Goal: Information Seeking & Learning: Learn about a topic

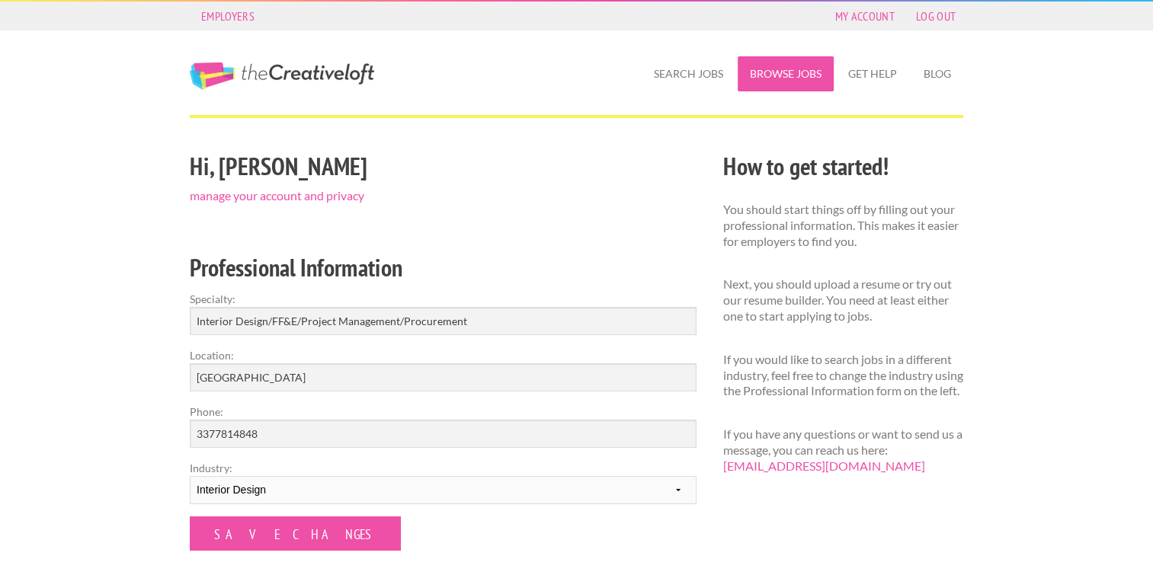
click at [771, 76] on link "Browse Jobs" at bounding box center [786, 73] width 96 height 35
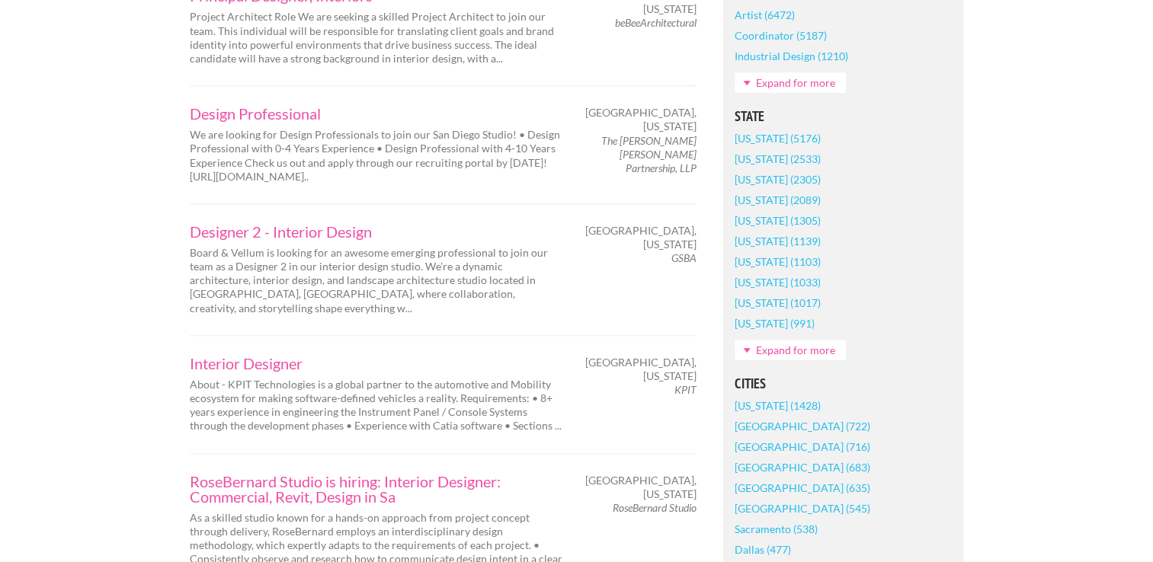
scroll to position [915, 0]
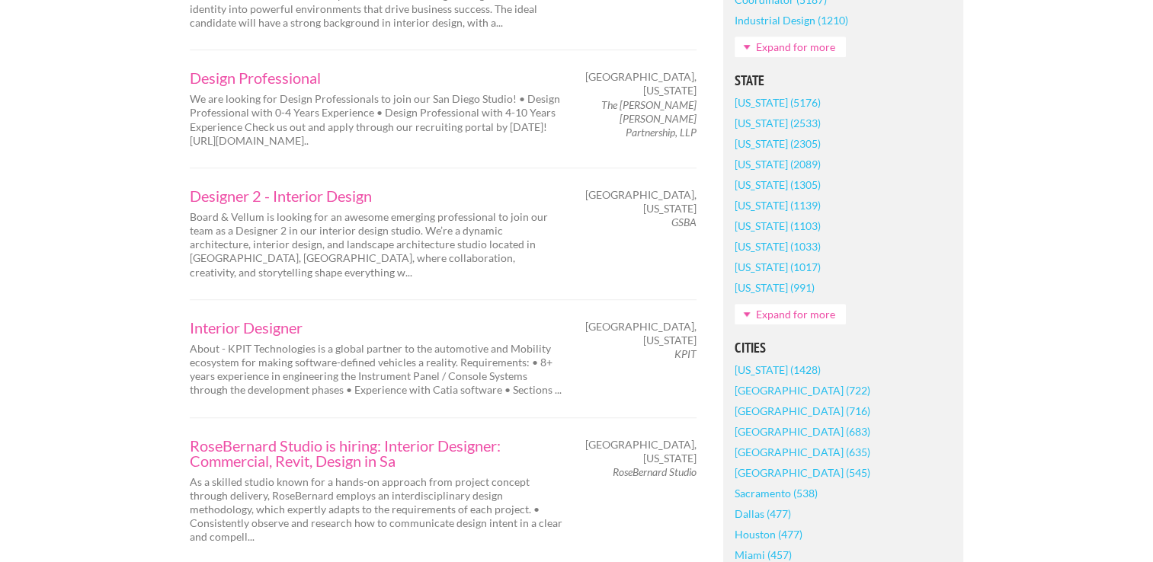
click at [744, 309] on link "Expand for more" at bounding box center [790, 314] width 111 height 21
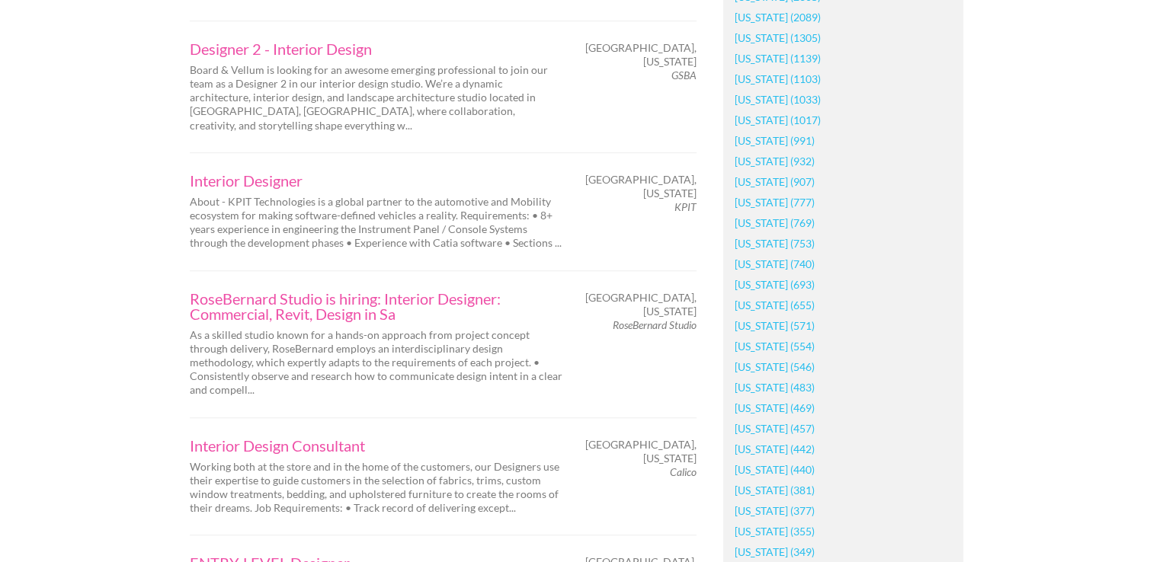
scroll to position [1067, 0]
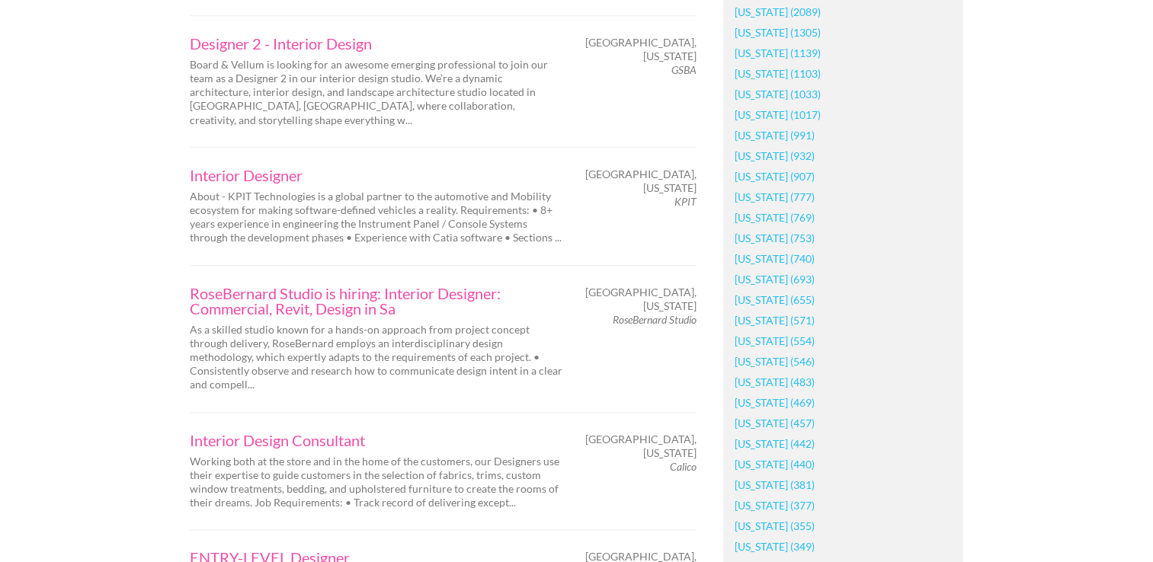
click at [762, 426] on link "[US_STATE] (457)" at bounding box center [775, 423] width 80 height 21
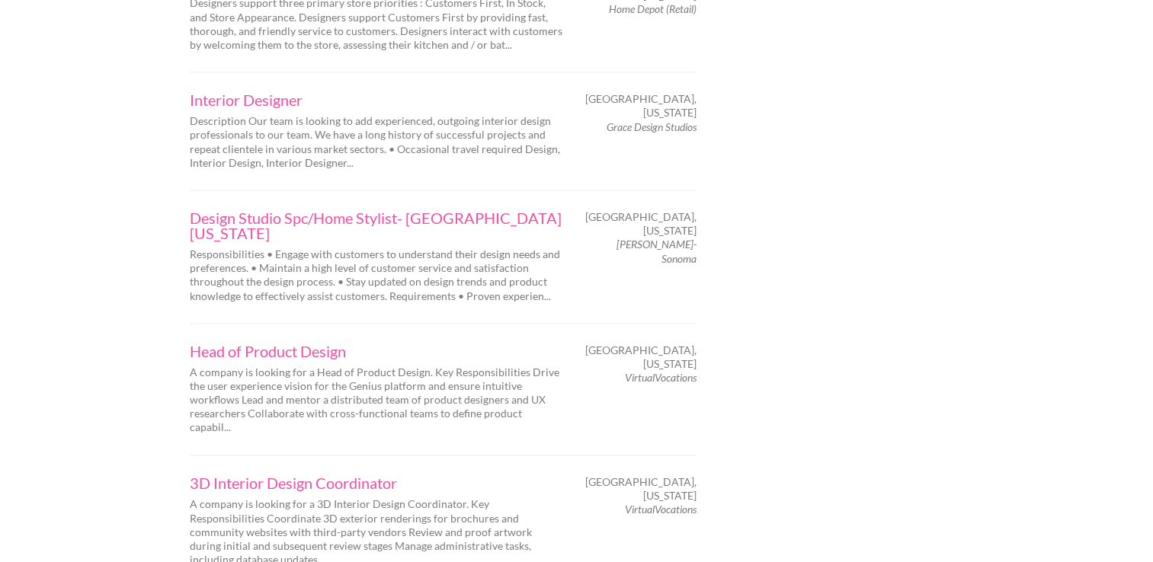
scroll to position [2439, 0]
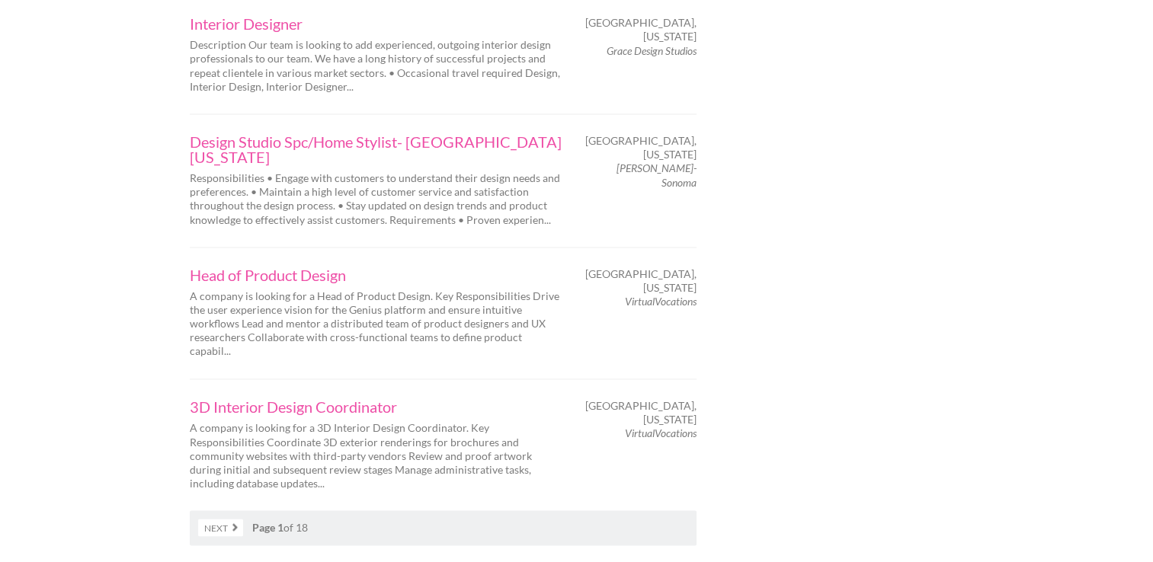
click at [235, 519] on link "Next" at bounding box center [220, 528] width 45 height 18
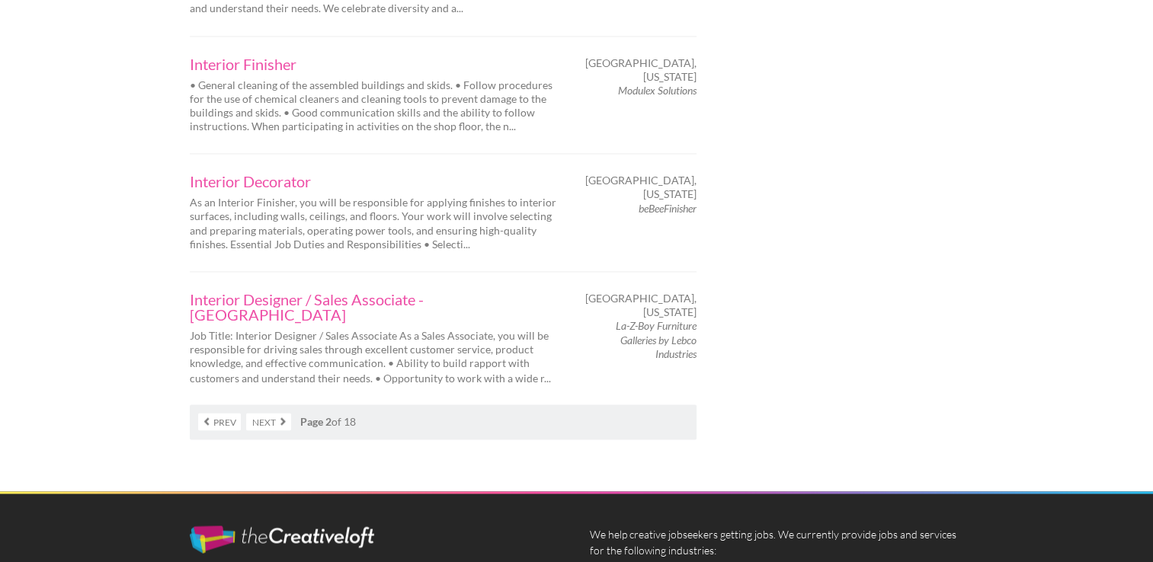
scroll to position [2515, 0]
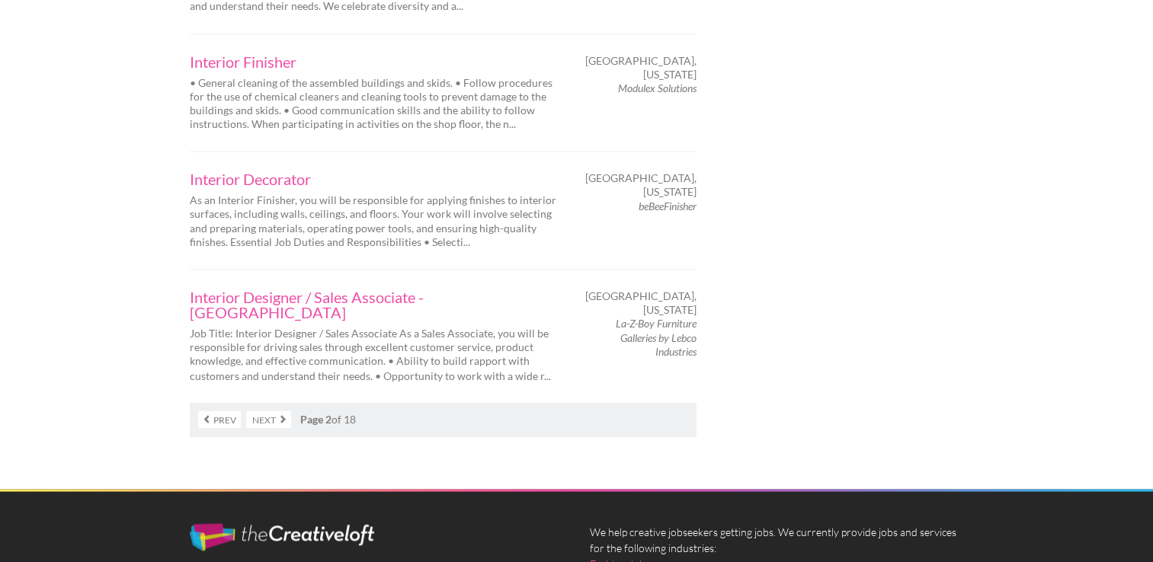
click at [276, 411] on link "Next" at bounding box center [268, 420] width 45 height 18
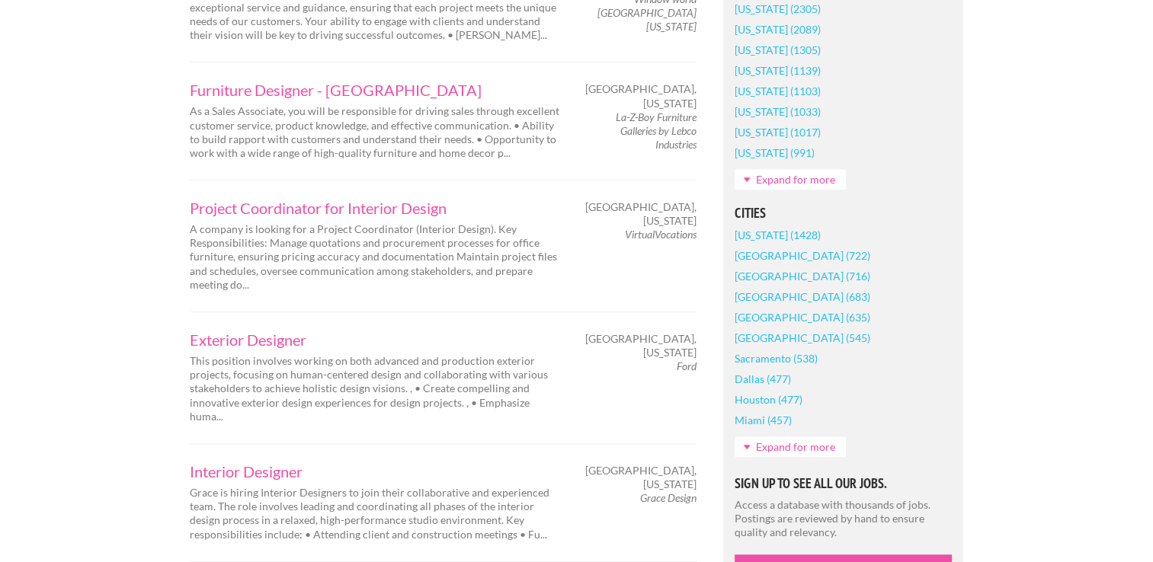
scroll to position [1143, 0]
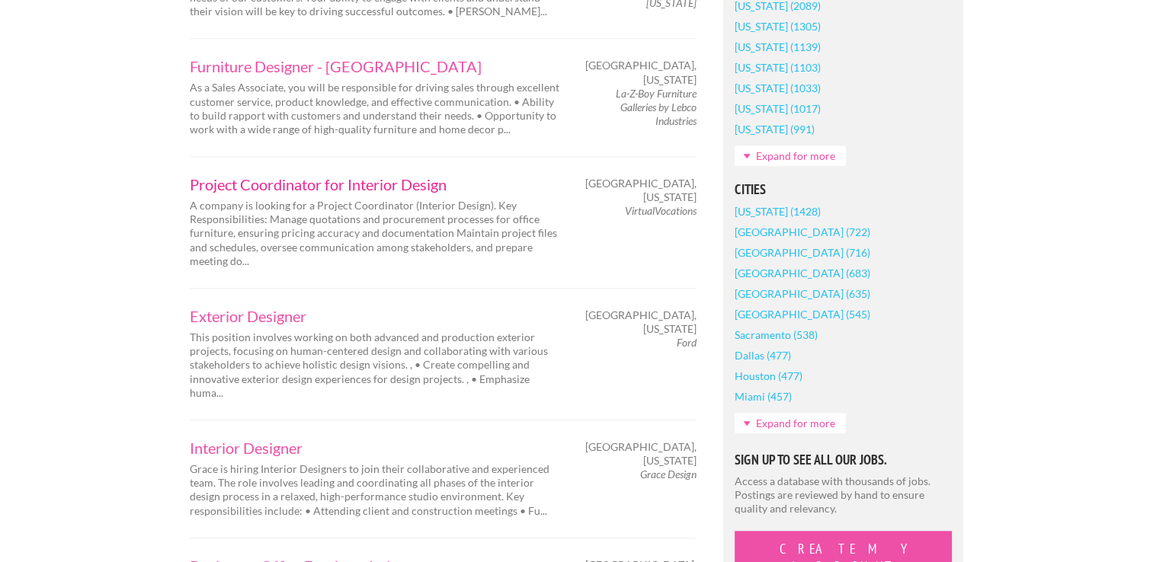
click at [302, 177] on link "Project Coordinator for Interior Design" at bounding box center [376, 184] width 373 height 15
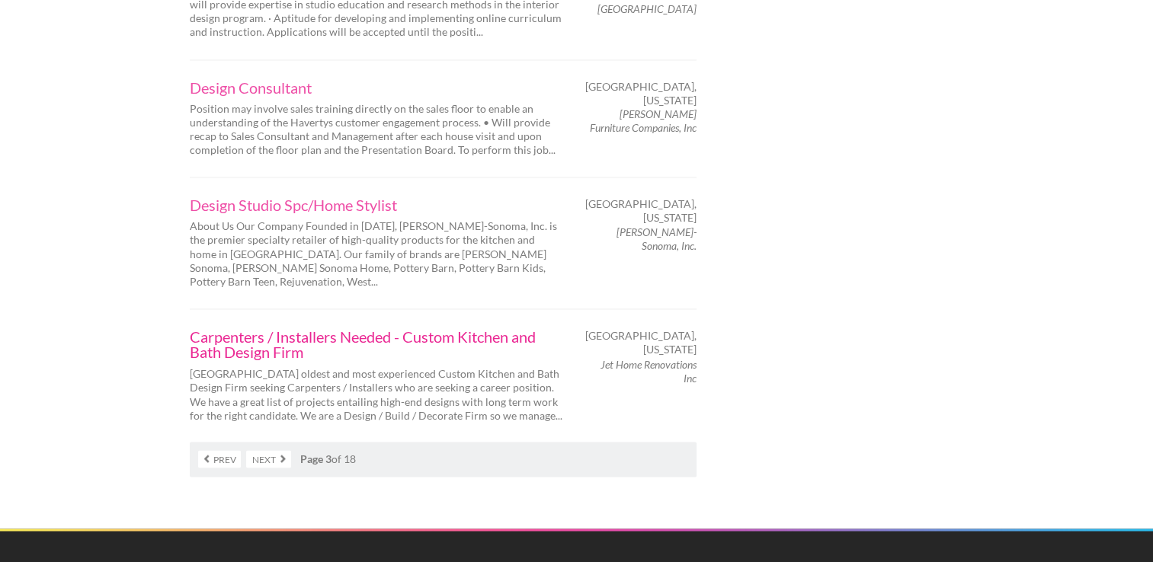
scroll to position [2591, 0]
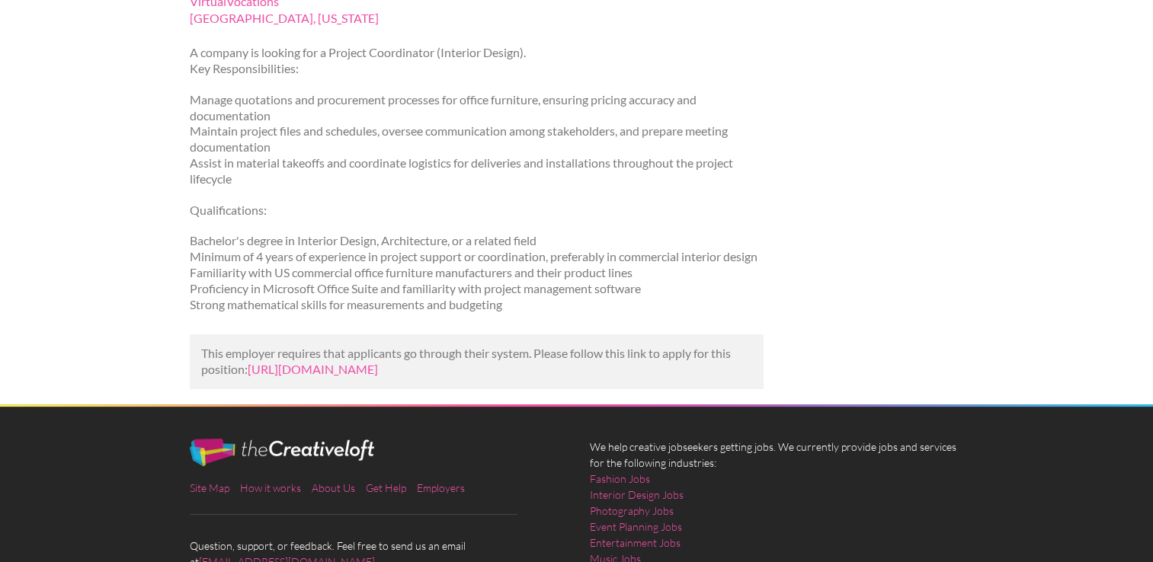
scroll to position [229, 0]
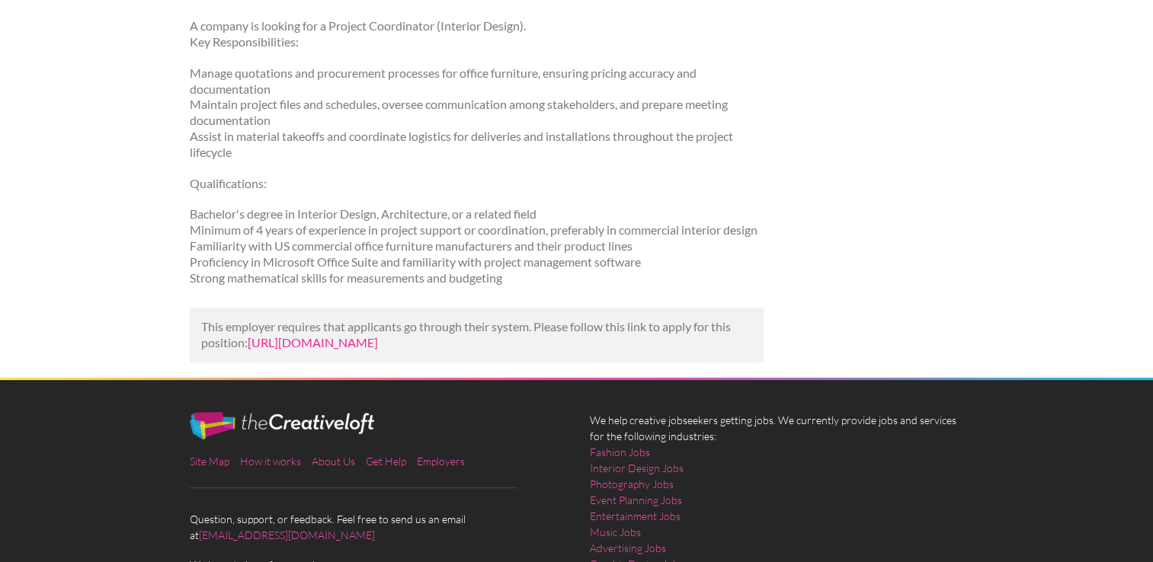
click at [377, 348] on link "[URL][DOMAIN_NAME]" at bounding box center [313, 342] width 130 height 14
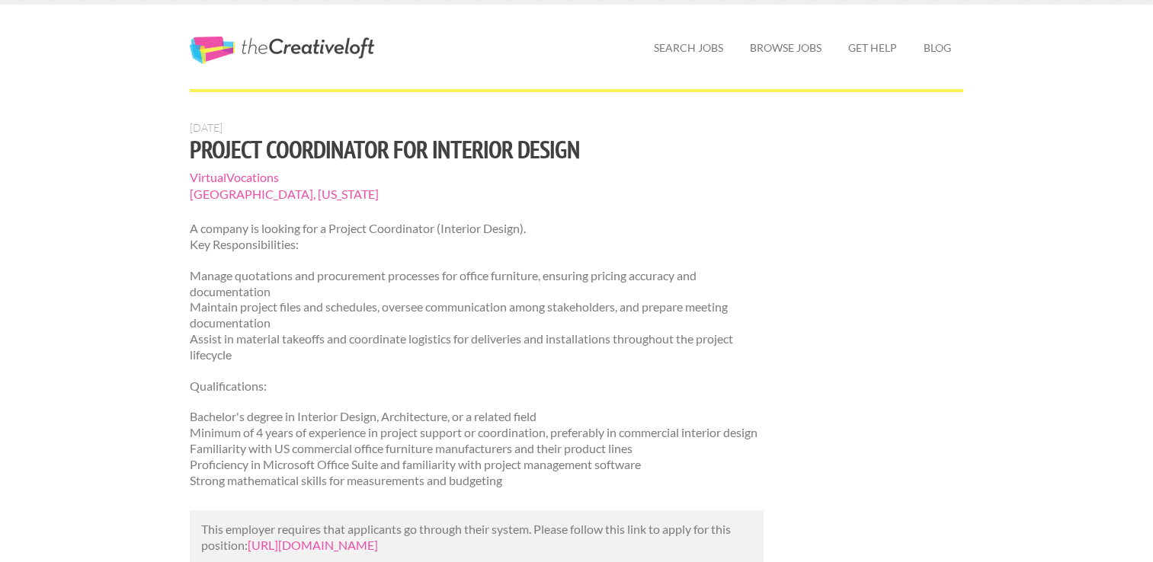
scroll to position [0, 0]
